Goal: Task Accomplishment & Management: Manage account settings

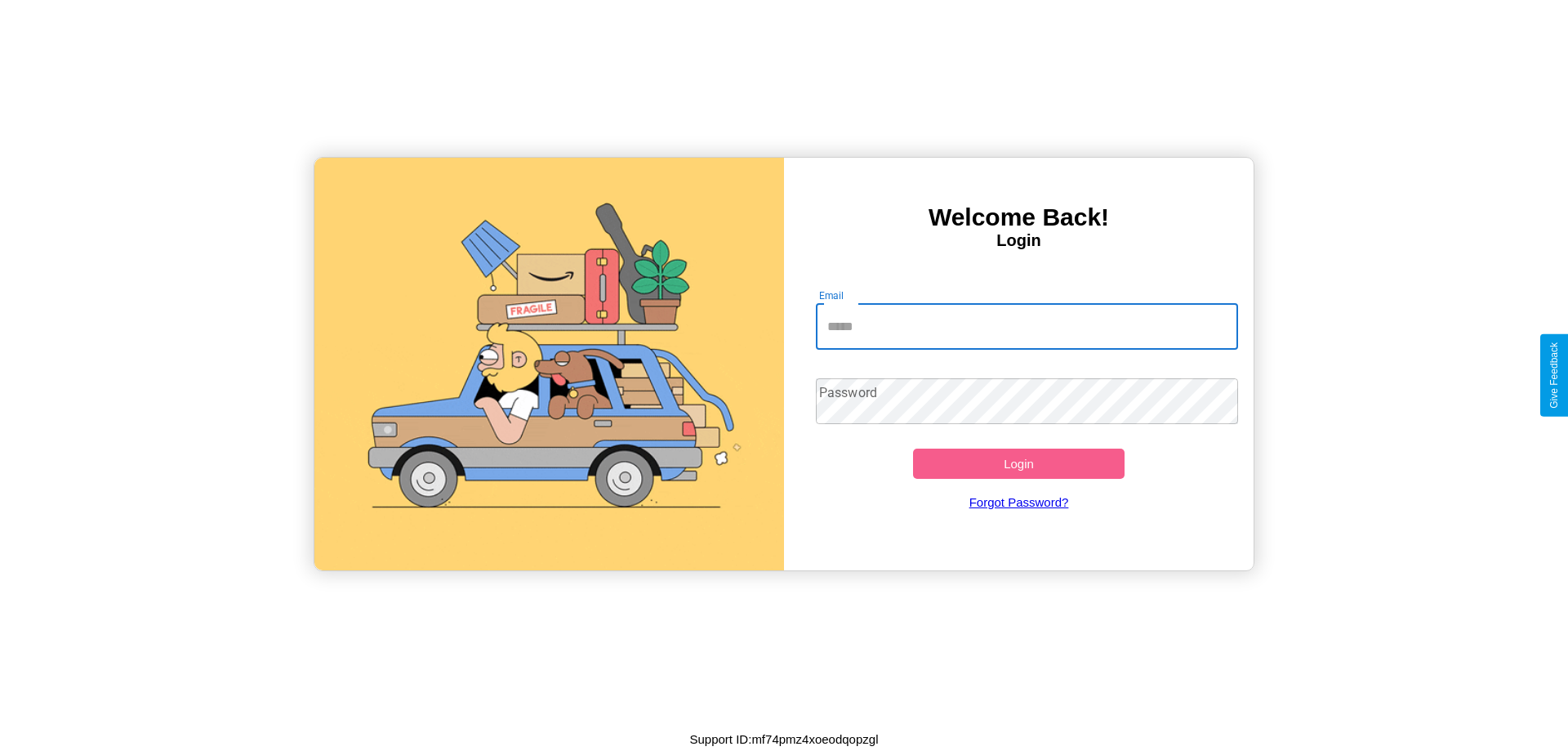
click at [1027, 326] on input "Email" at bounding box center [1028, 327] width 423 height 46
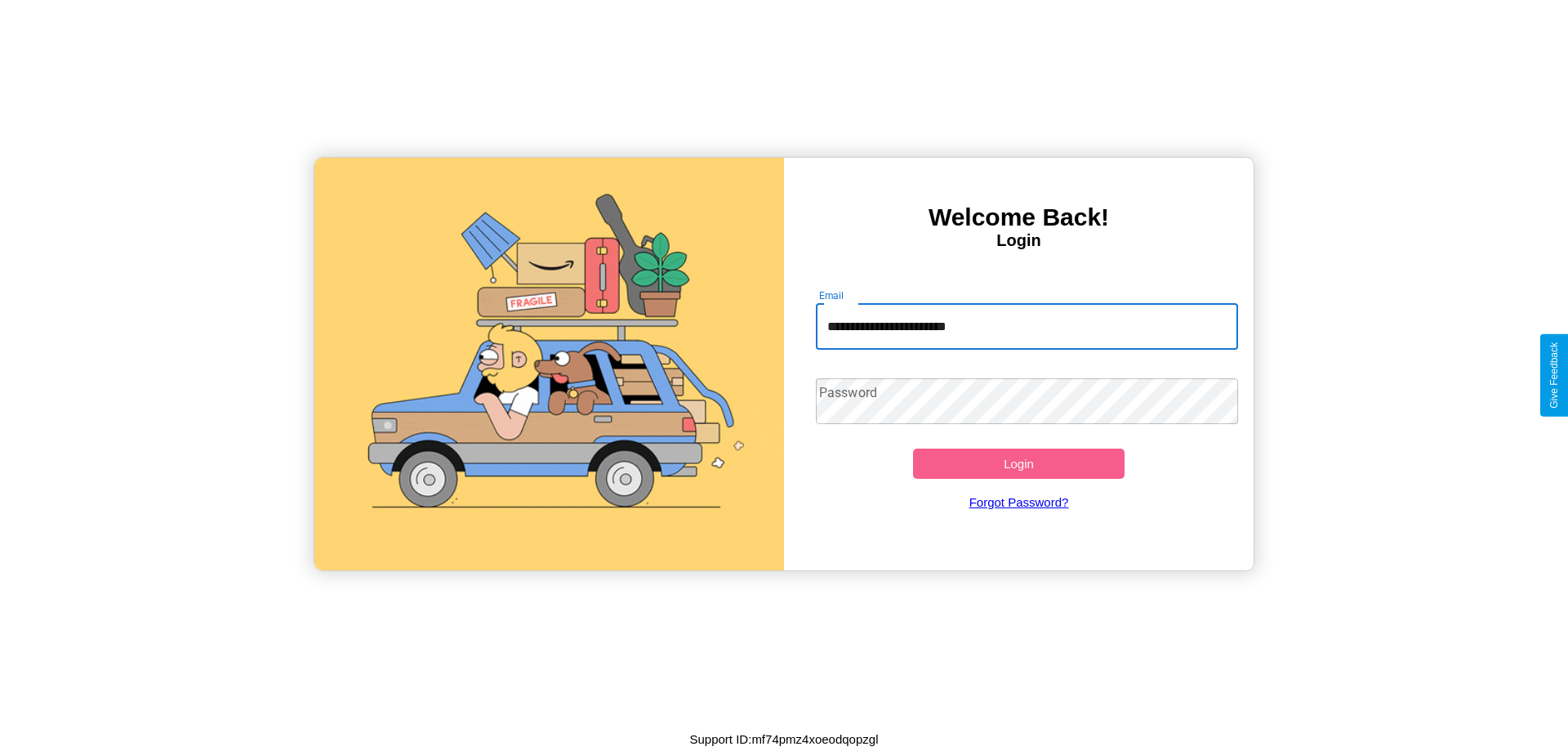
type input "**********"
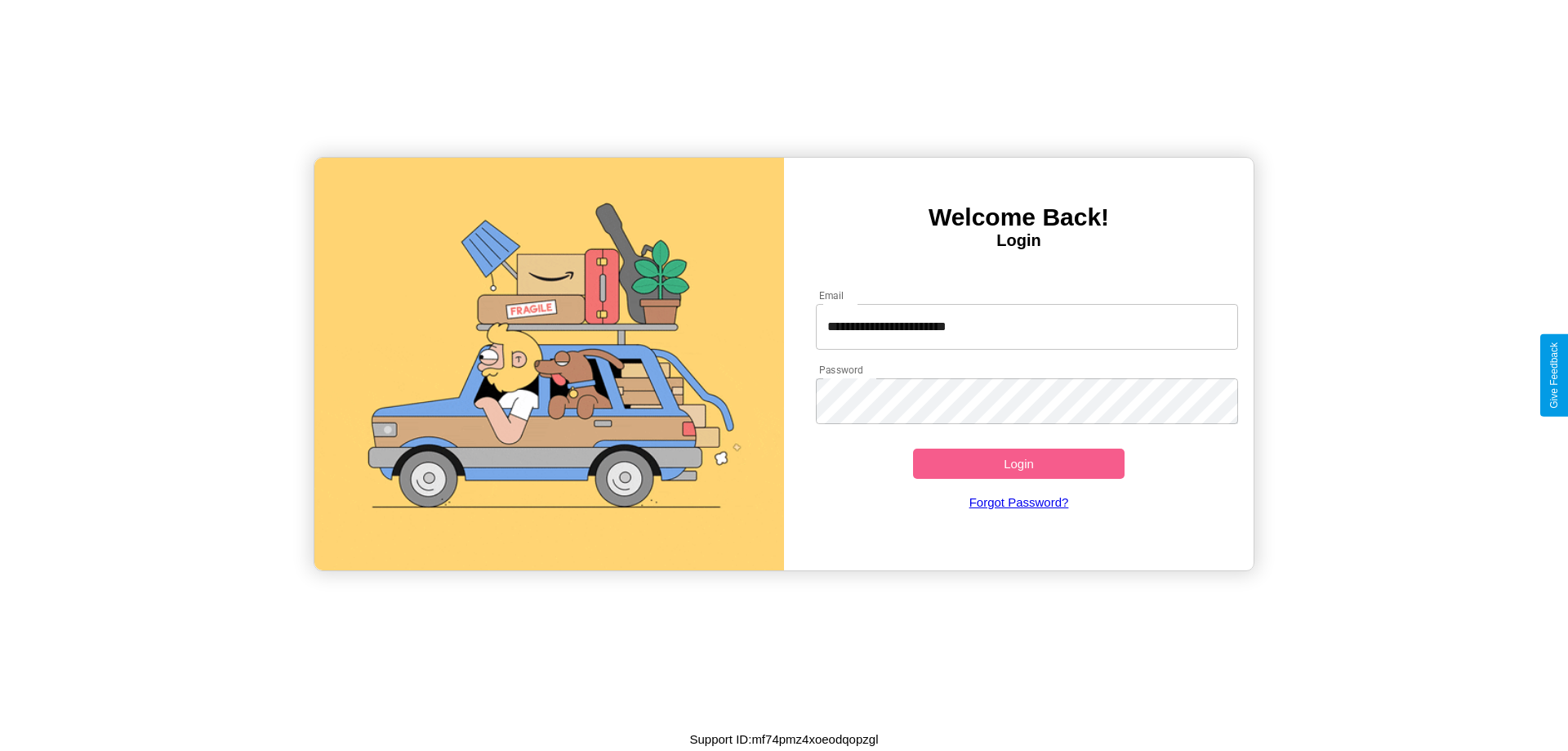
click at [1019, 463] on button "Login" at bounding box center [1019, 463] width 212 height 31
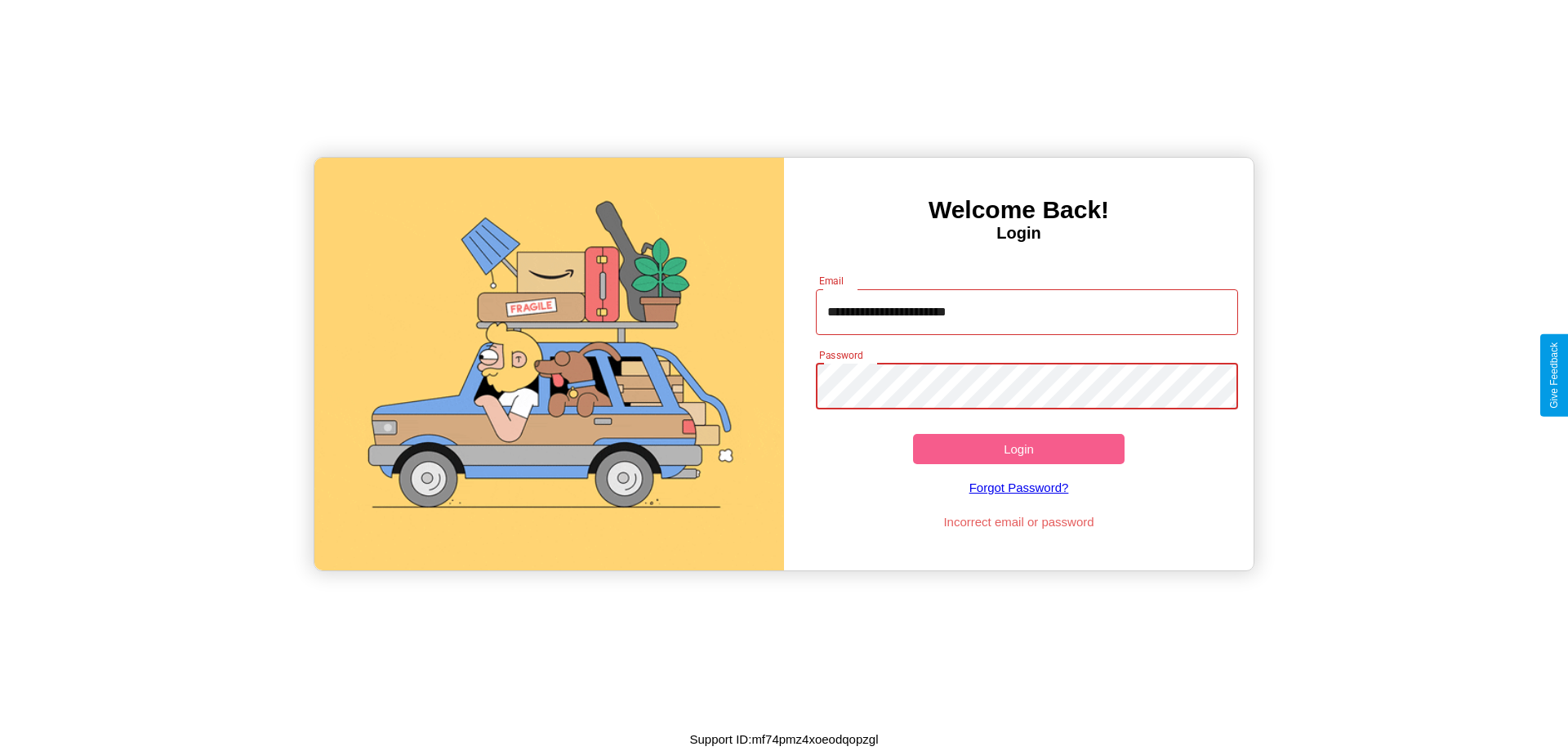
click at [1019, 448] on button "Login" at bounding box center [1019, 448] width 212 height 31
